Goal: Task Accomplishment & Management: Manage account settings

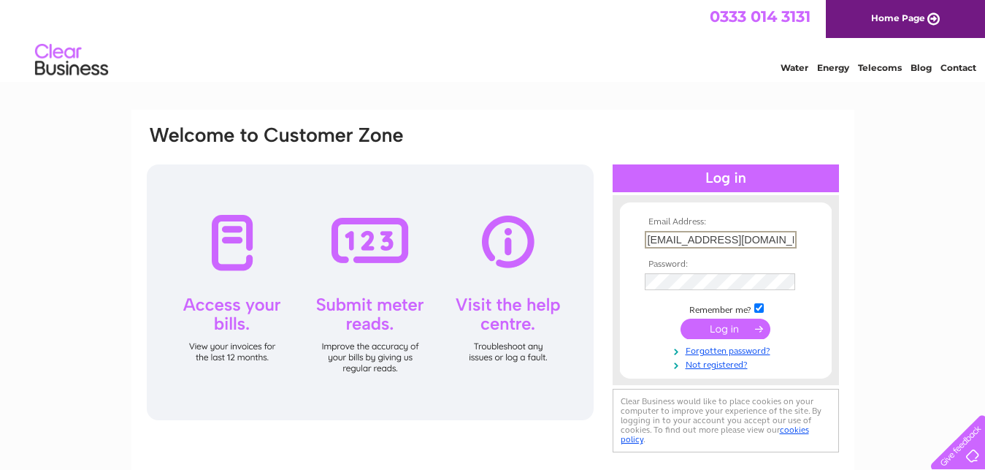
type input "[EMAIL_ADDRESS][DOMAIN_NAME]"
click at [740, 327] on input "submit" at bounding box center [726, 328] width 90 height 20
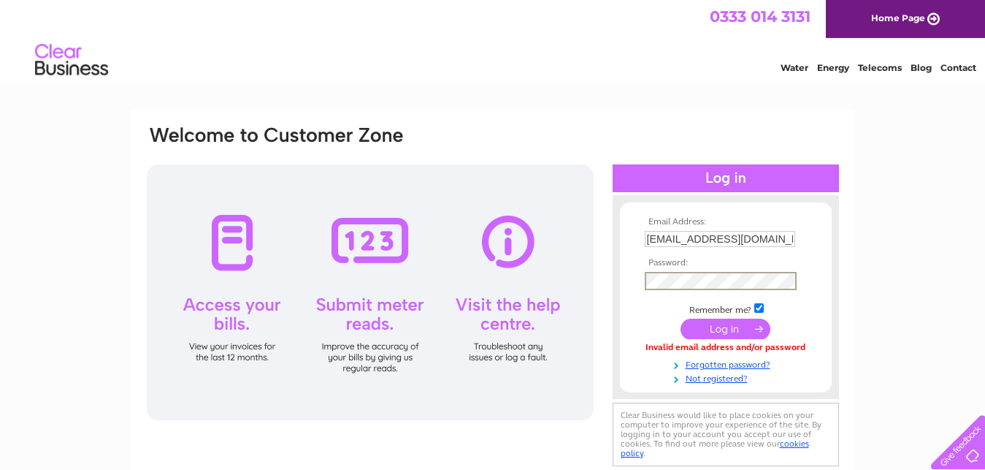
click at [718, 328] on input "submit" at bounding box center [726, 328] width 90 height 20
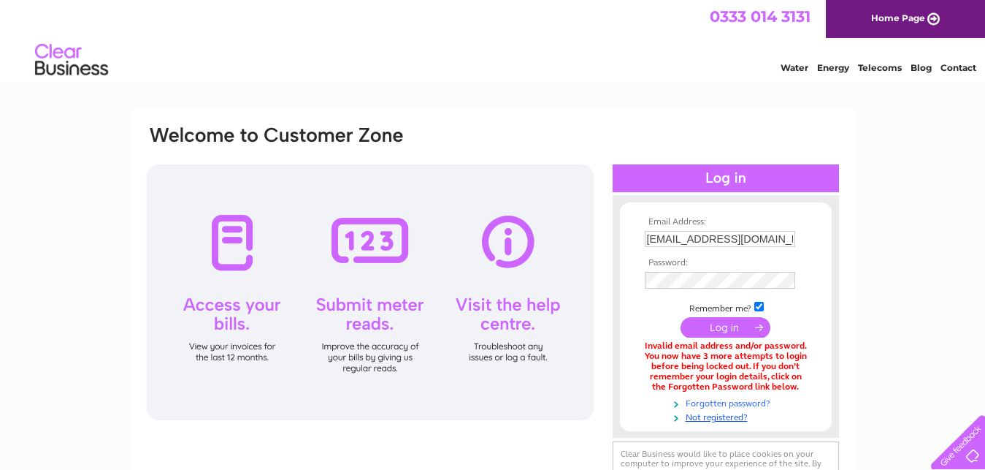
click at [731, 406] on link "Forgotten password?" at bounding box center [728, 402] width 166 height 14
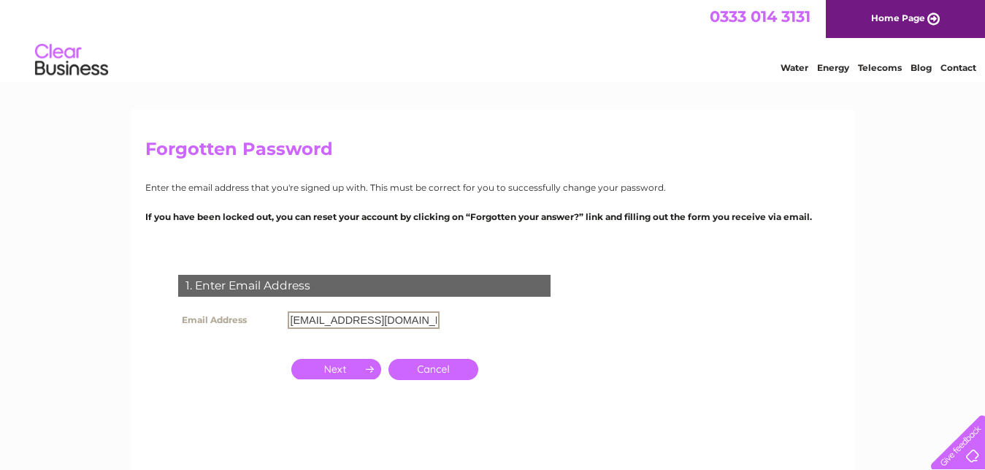
type input "[EMAIL_ADDRESS][DOMAIN_NAME]"
click at [354, 367] on input "button" at bounding box center [336, 369] width 90 height 20
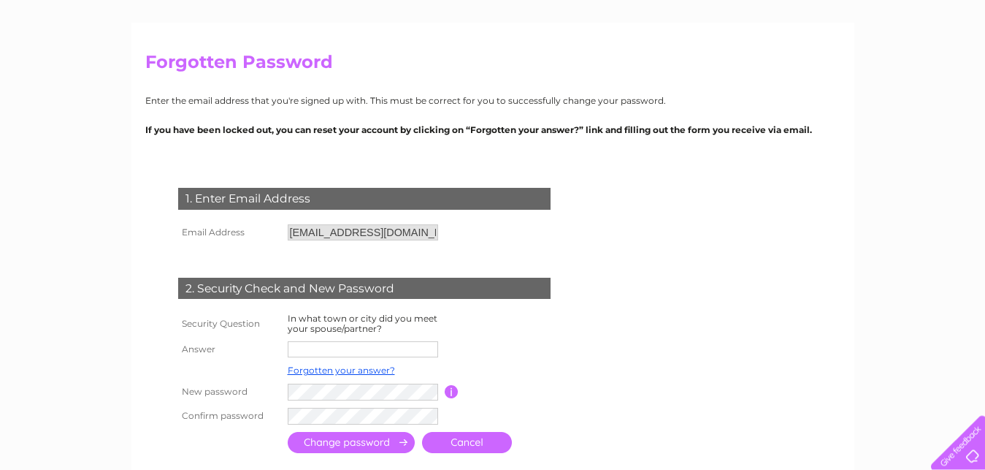
scroll to position [96, 0]
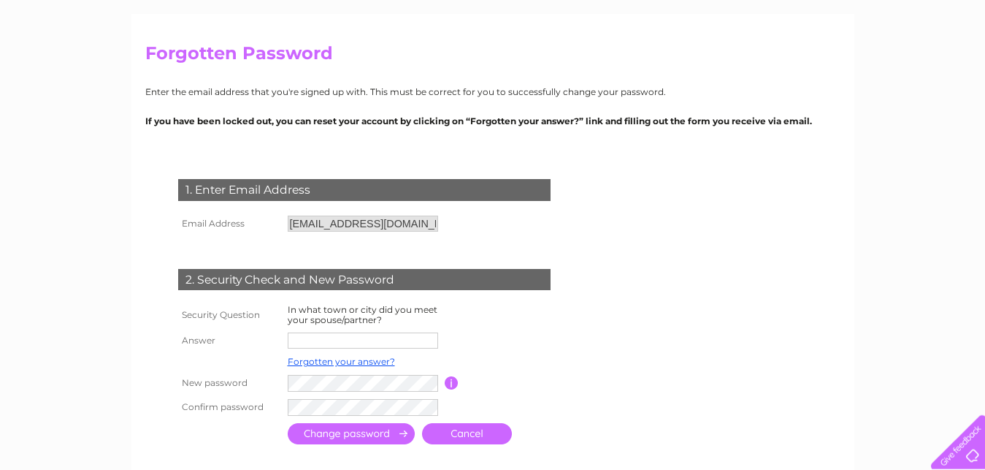
click at [348, 345] on input "text" at bounding box center [363, 340] width 150 height 16
type input "taunton"
click at [362, 436] on input "submit" at bounding box center [351, 434] width 127 height 21
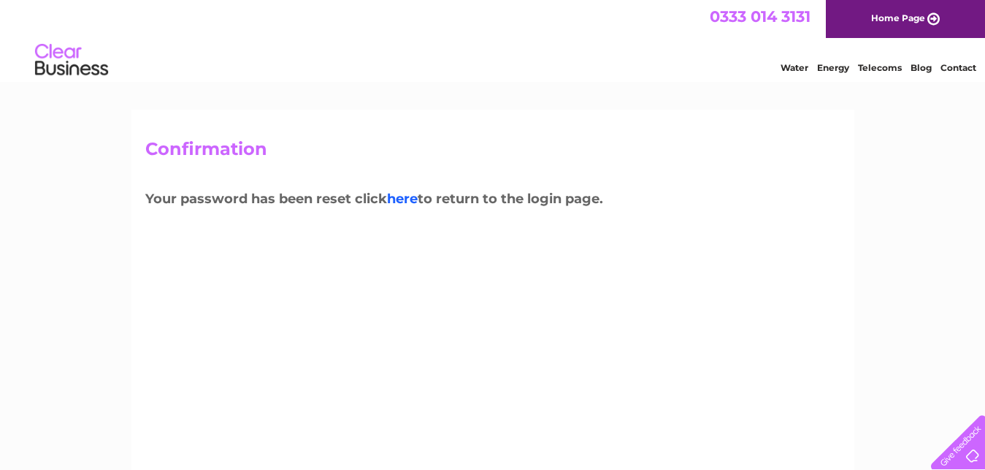
click at [408, 196] on link "here" at bounding box center [402, 199] width 31 height 16
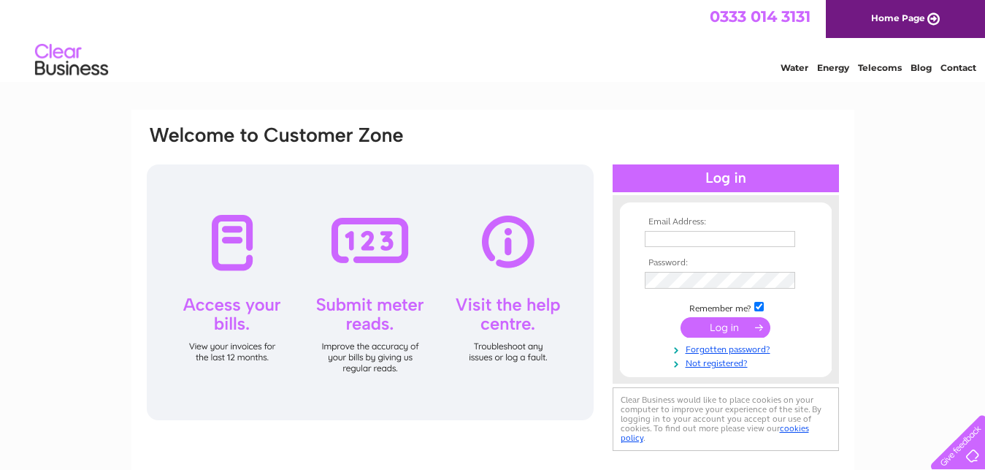
click at [684, 239] on input "text" at bounding box center [720, 239] width 150 height 16
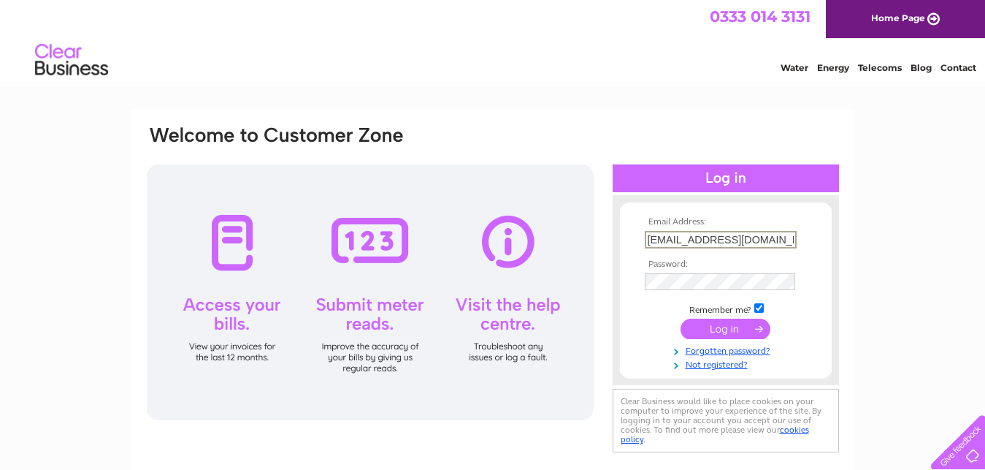
type input "mrmorrisjones@outlook.com"
click at [725, 326] on input "submit" at bounding box center [726, 328] width 90 height 20
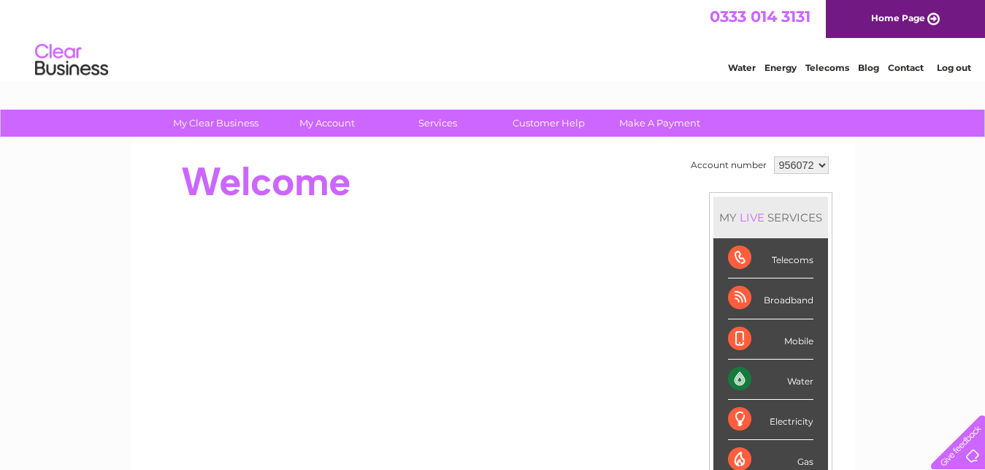
click at [795, 382] on div "Water" at bounding box center [770, 379] width 85 height 40
click at [738, 379] on div "Water" at bounding box center [770, 379] width 85 height 40
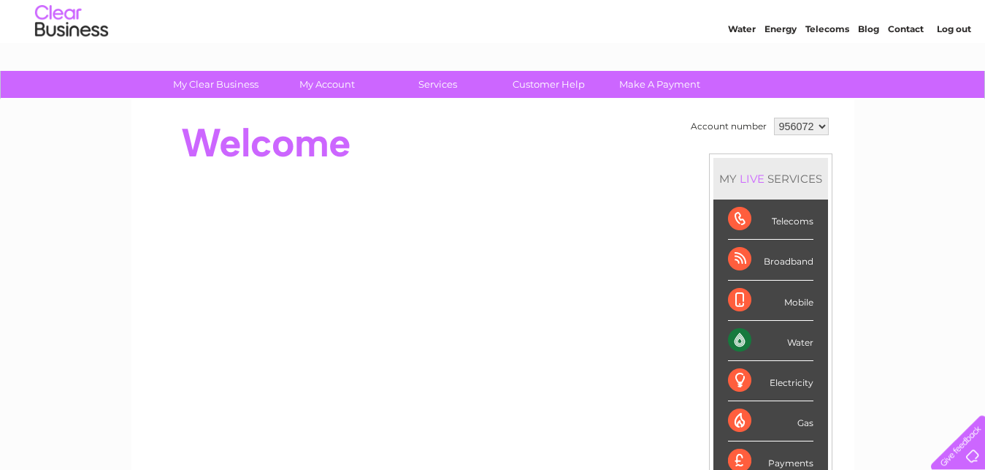
scroll to position [33, 0]
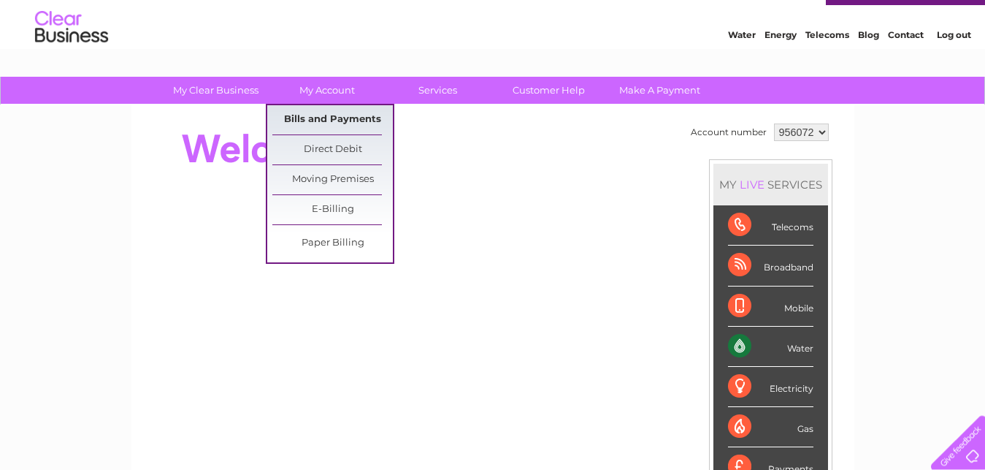
click at [311, 115] on link "Bills and Payments" at bounding box center [332, 119] width 121 height 29
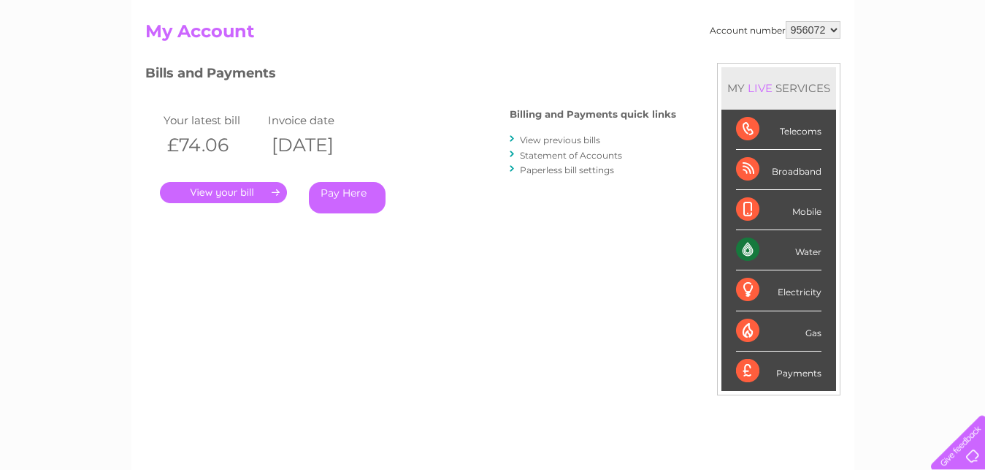
scroll to position [148, 0]
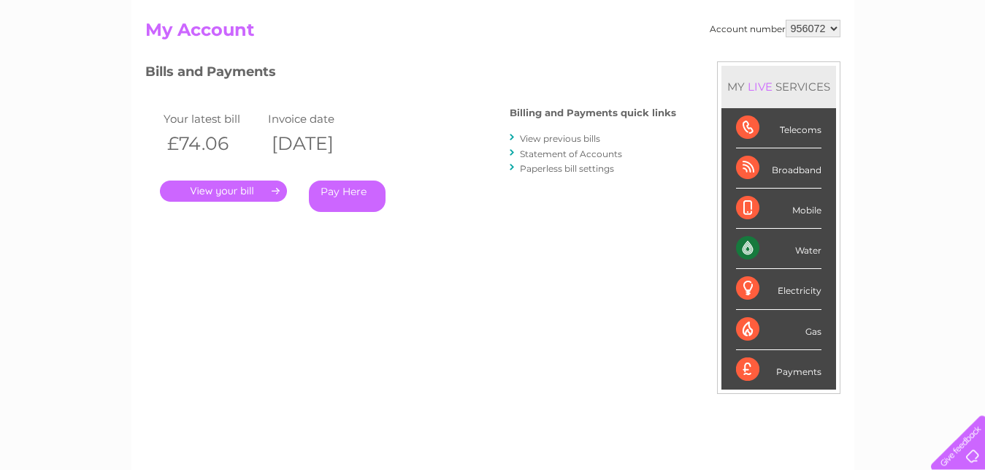
click at [535, 139] on link "View previous bills" at bounding box center [560, 138] width 80 height 11
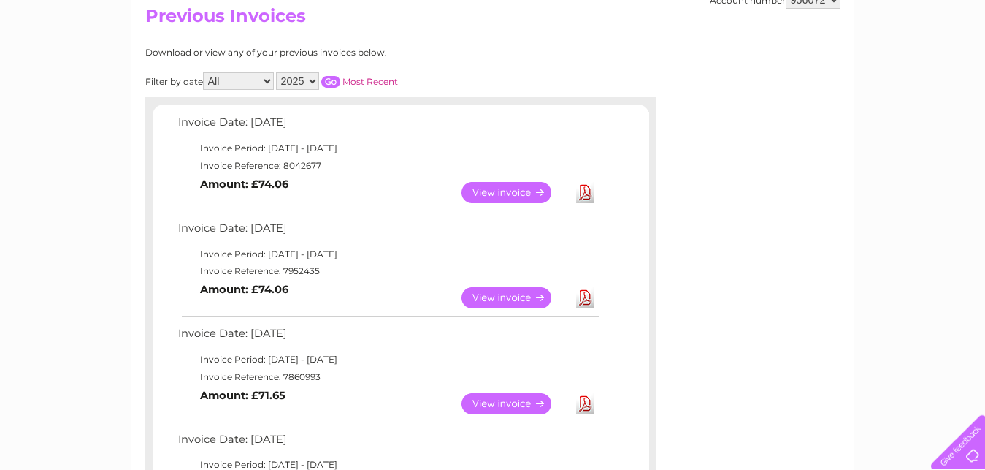
scroll to position [164, 0]
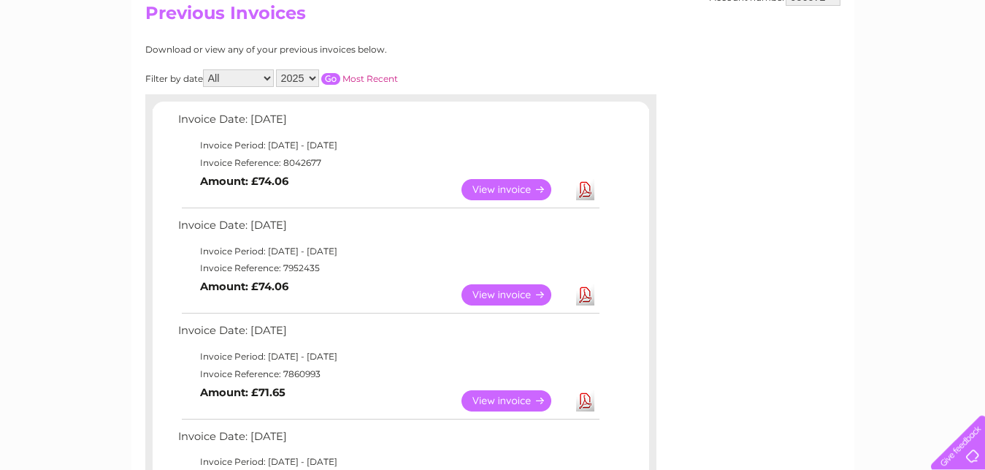
click at [584, 190] on link "Download" at bounding box center [585, 189] width 18 height 21
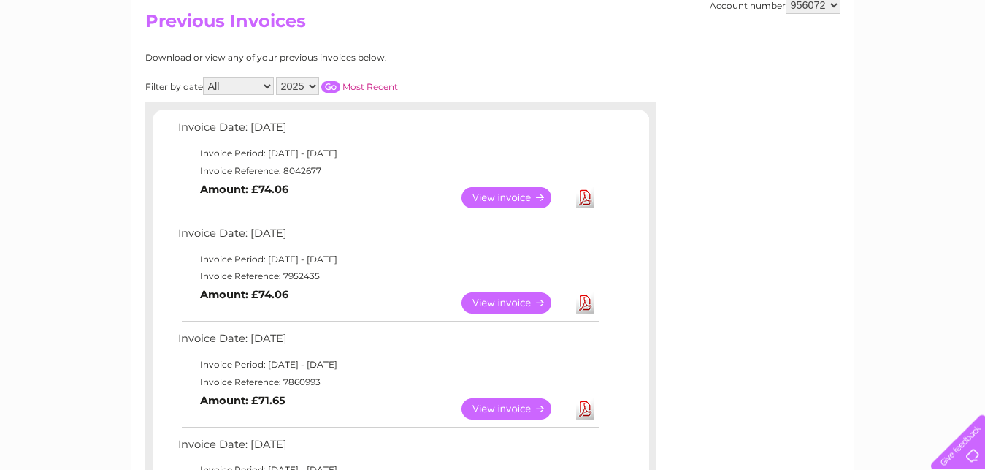
scroll to position [129, 0]
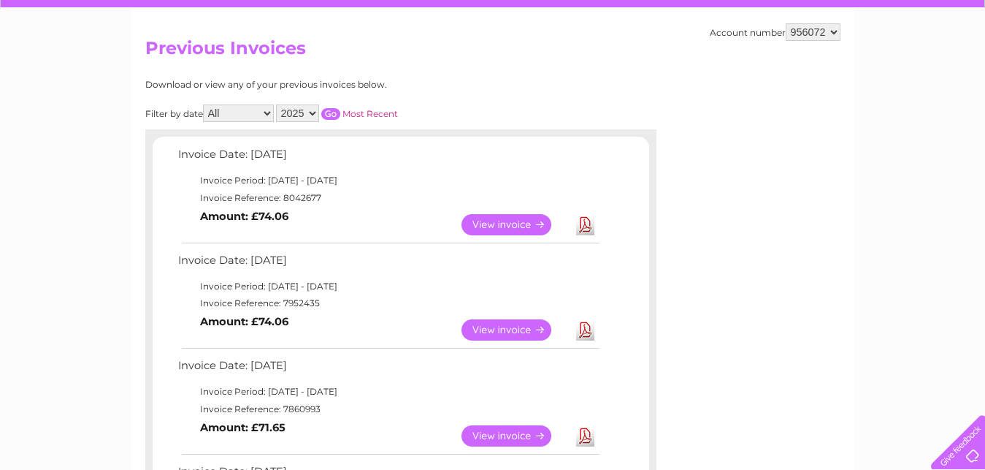
click at [305, 112] on select "2025 2024 2023 2022" at bounding box center [297, 113] width 43 height 18
click option "2024" at bounding box center [0, 0] width 0 height 0
click at [331, 108] on input "button" at bounding box center [330, 114] width 19 height 12
select select "2025"
click option "2025" at bounding box center [0, 0] width 0 height 0
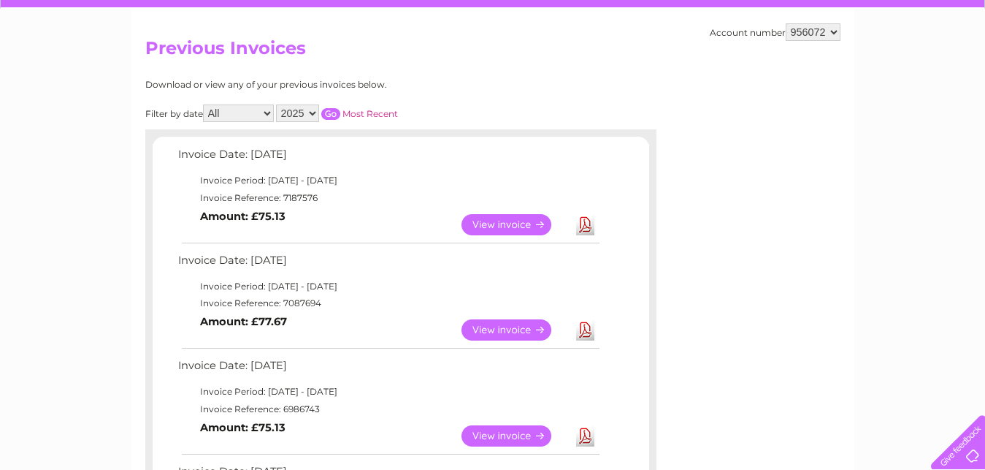
click at [326, 110] on input "button" at bounding box center [330, 114] width 19 height 12
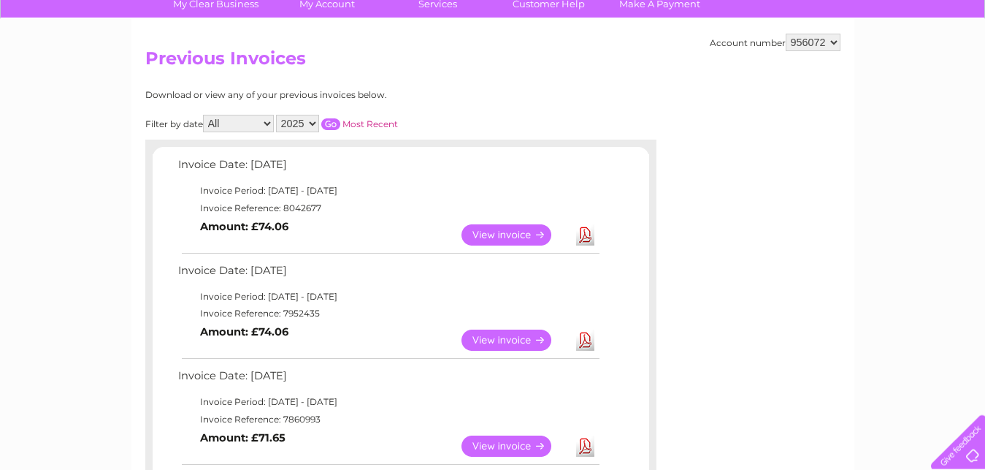
scroll to position [112, 0]
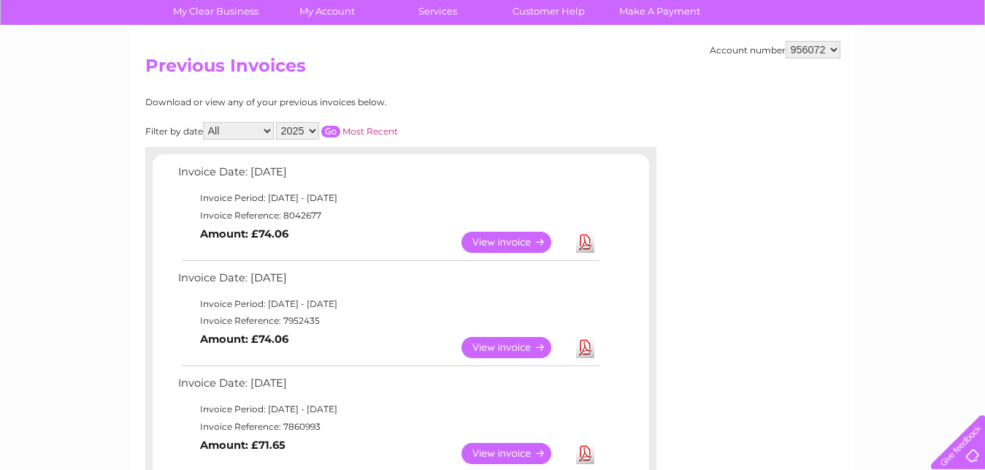
click at [484, 345] on link "View" at bounding box center [515, 347] width 107 height 21
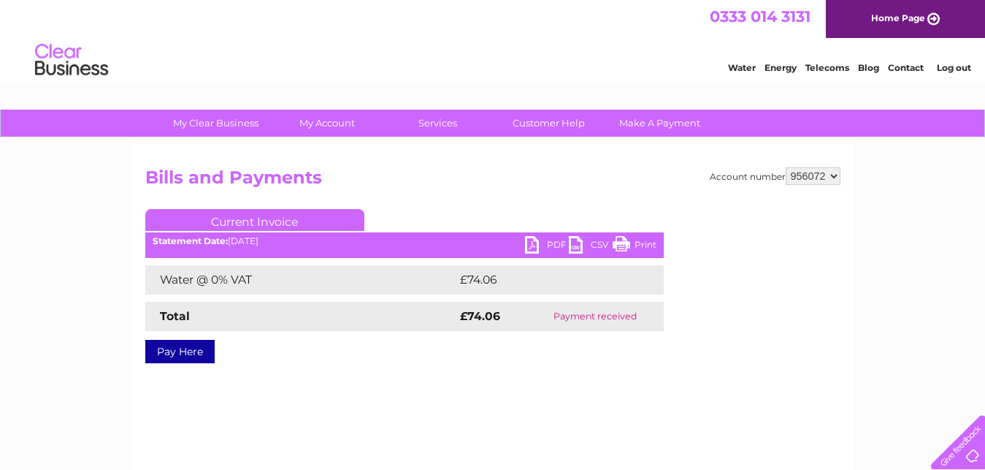
click at [537, 243] on link "PDF" at bounding box center [547, 246] width 44 height 21
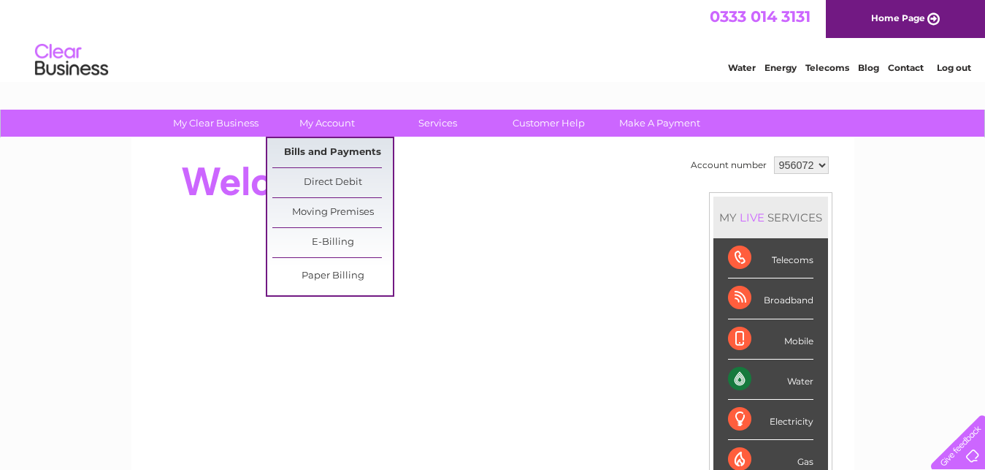
click at [318, 152] on link "Bills and Payments" at bounding box center [332, 152] width 121 height 29
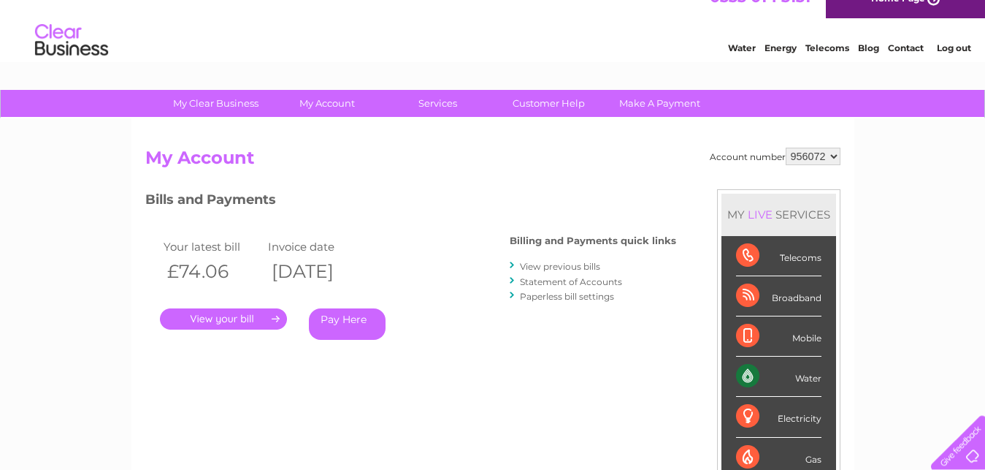
scroll to position [18, 0]
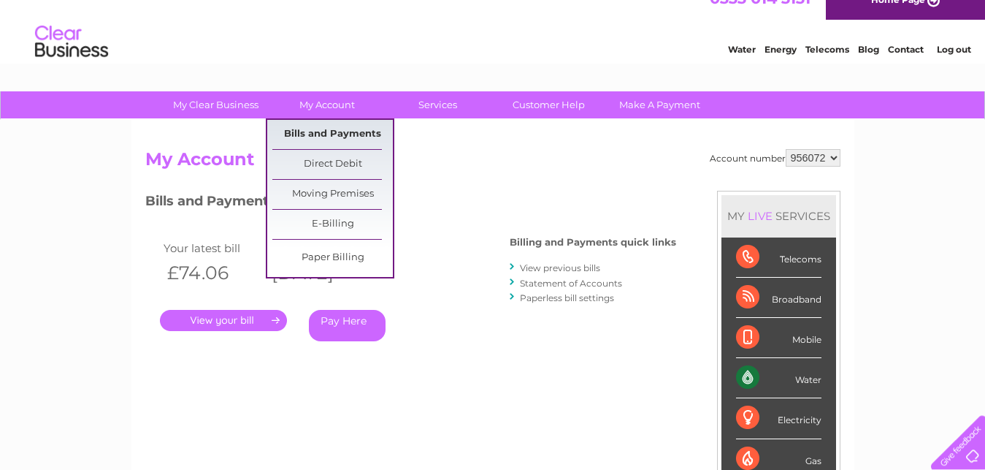
click at [338, 129] on link "Bills and Payments" at bounding box center [332, 134] width 121 height 29
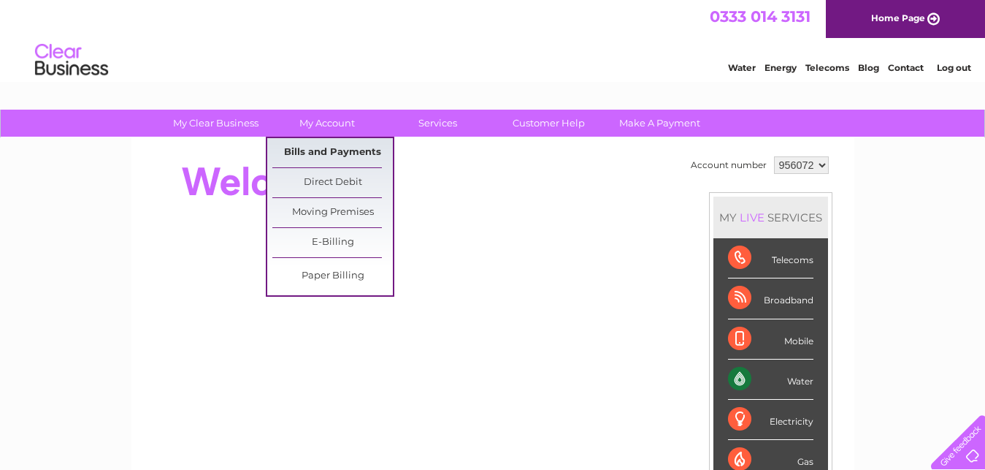
click at [323, 153] on link "Bills and Payments" at bounding box center [332, 152] width 121 height 29
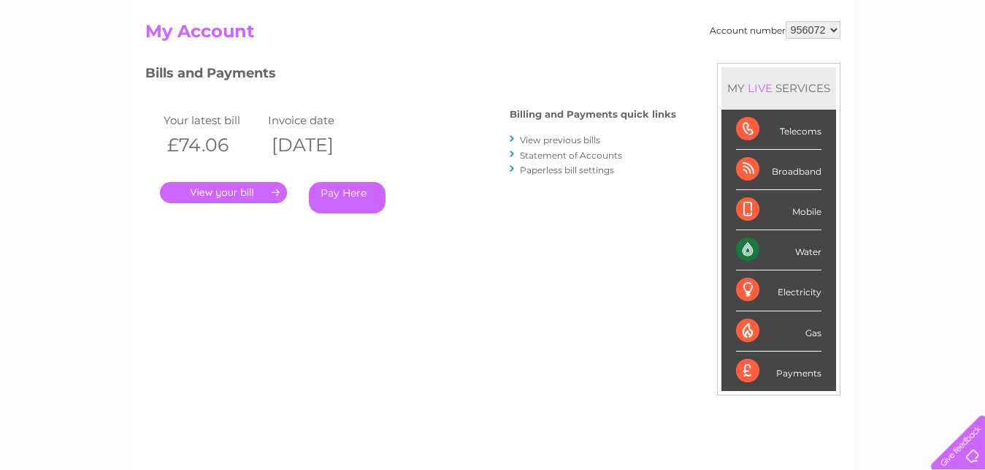
scroll to position [145, 0]
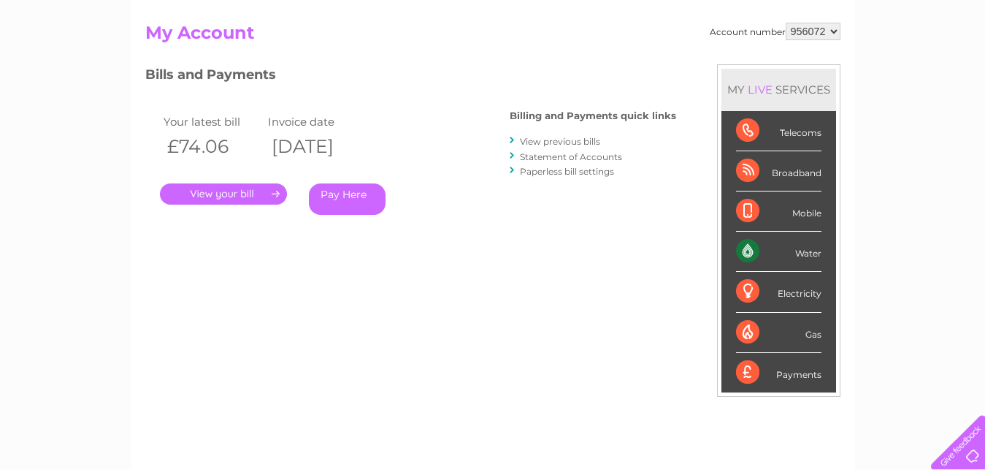
click at [551, 143] on link "View previous bills" at bounding box center [560, 141] width 80 height 11
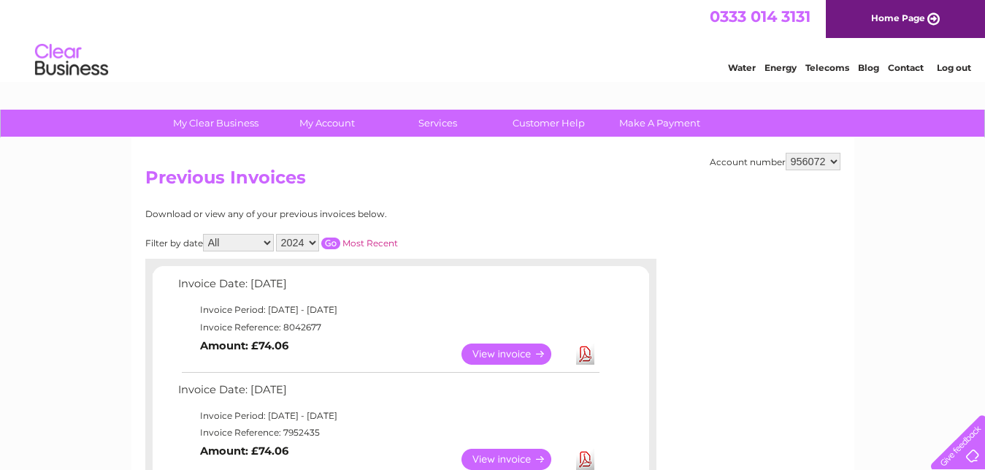
click option "2024" at bounding box center [0, 0] width 0 height 0
click at [328, 239] on input "button" at bounding box center [330, 243] width 19 height 12
click at [974, 459] on div at bounding box center [974, 459] width 0 height 0
select select "2025"
click option "2025" at bounding box center [0, 0] width 0 height 0
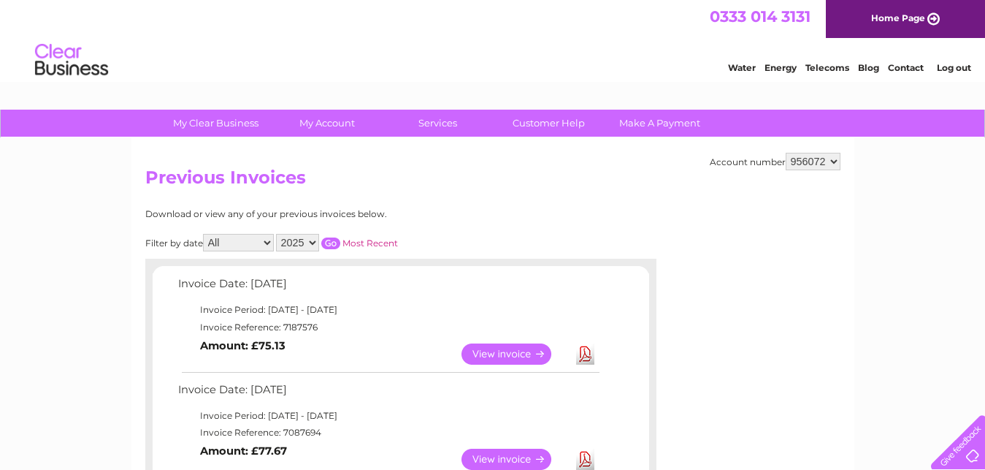
click at [322, 240] on input "button" at bounding box center [330, 243] width 19 height 12
